Goal: Navigation & Orientation: Find specific page/section

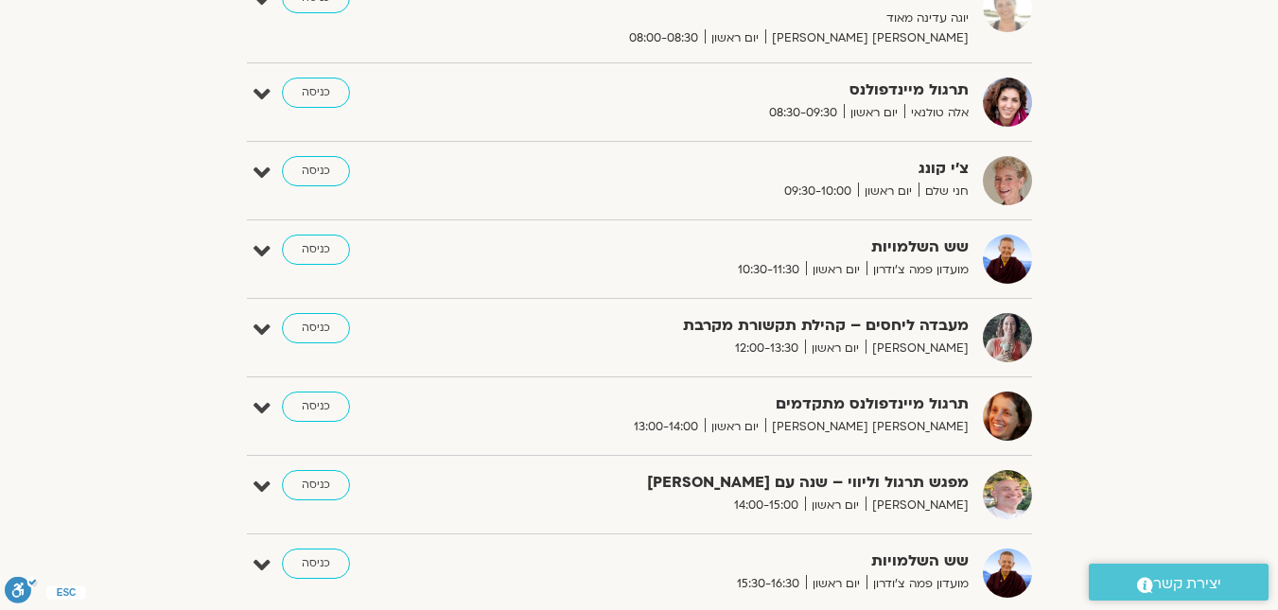
scroll to position [250, 0]
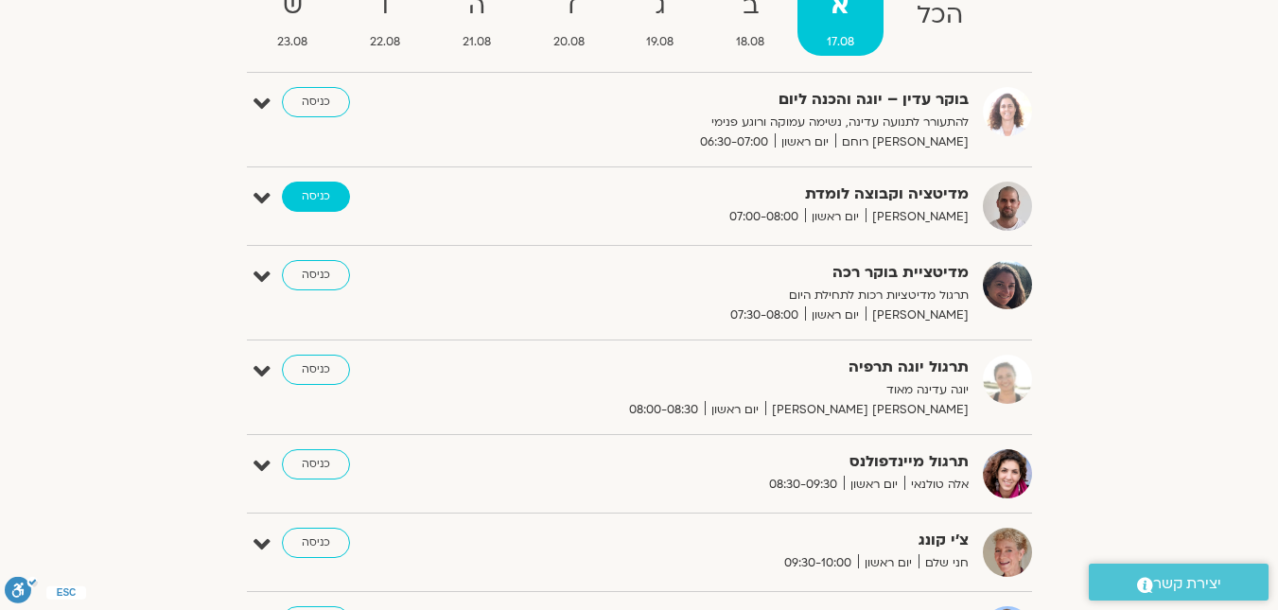
click at [306, 202] on link "כניסה" at bounding box center [316, 197] width 68 height 30
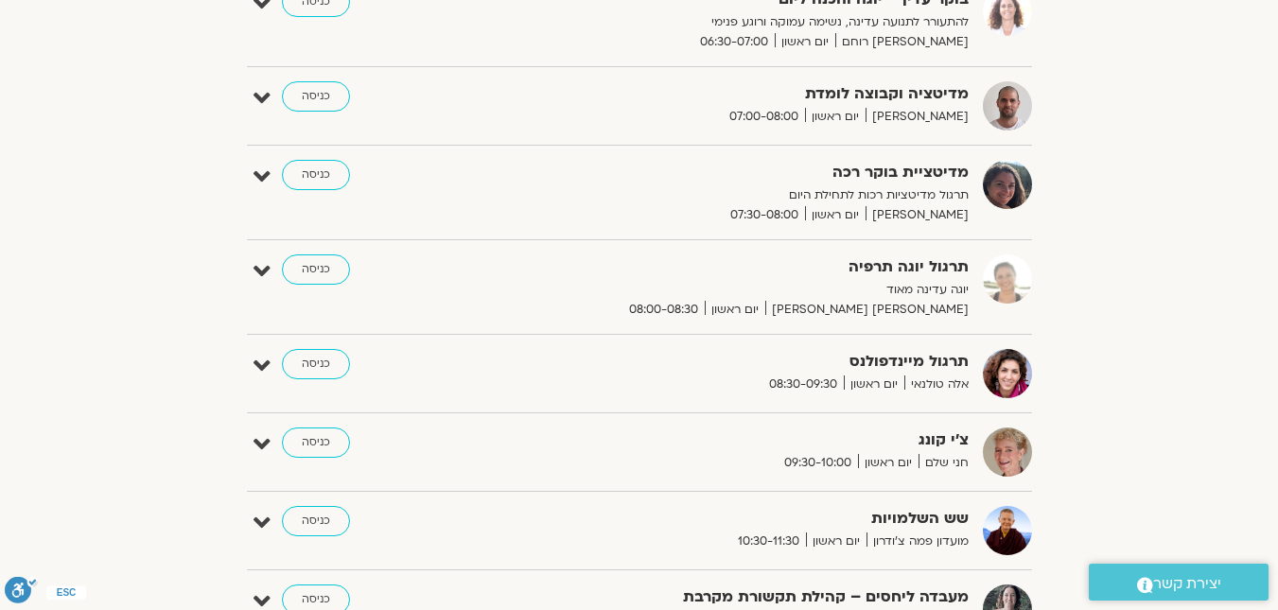
scroll to position [354, 0]
